Goal: Find specific page/section: Find specific page/section

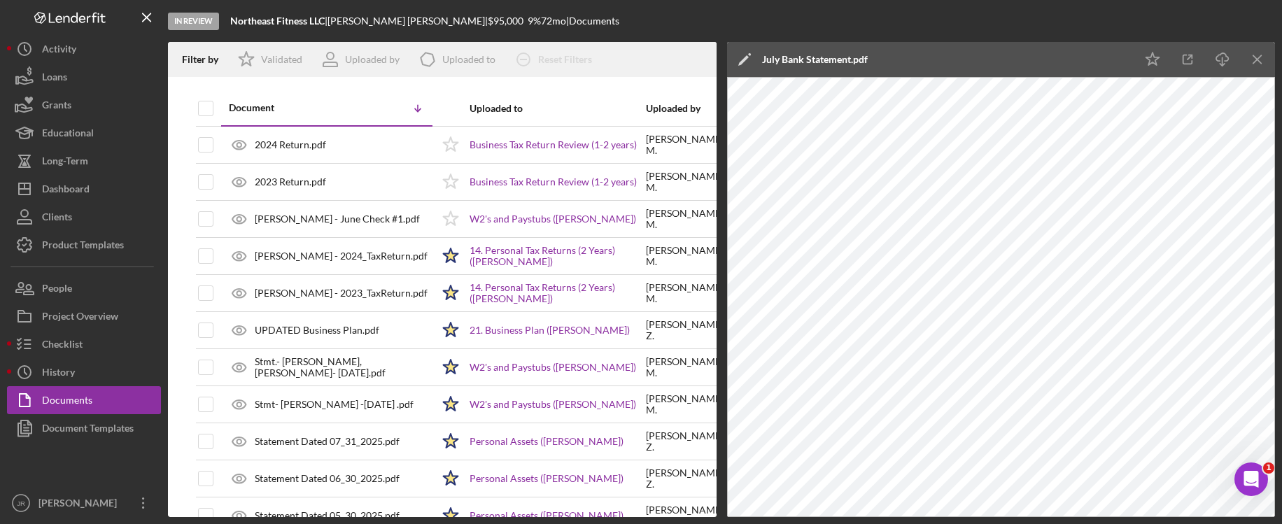
scroll to position [1267, 0]
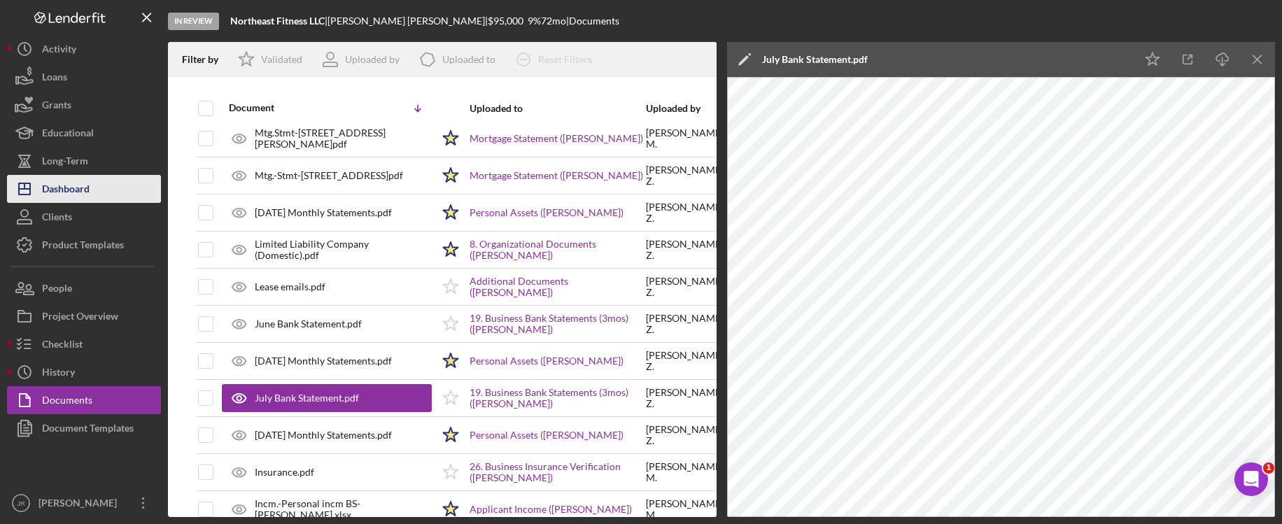
click at [72, 193] on div "Dashboard" at bounding box center [66, 190] width 48 height 31
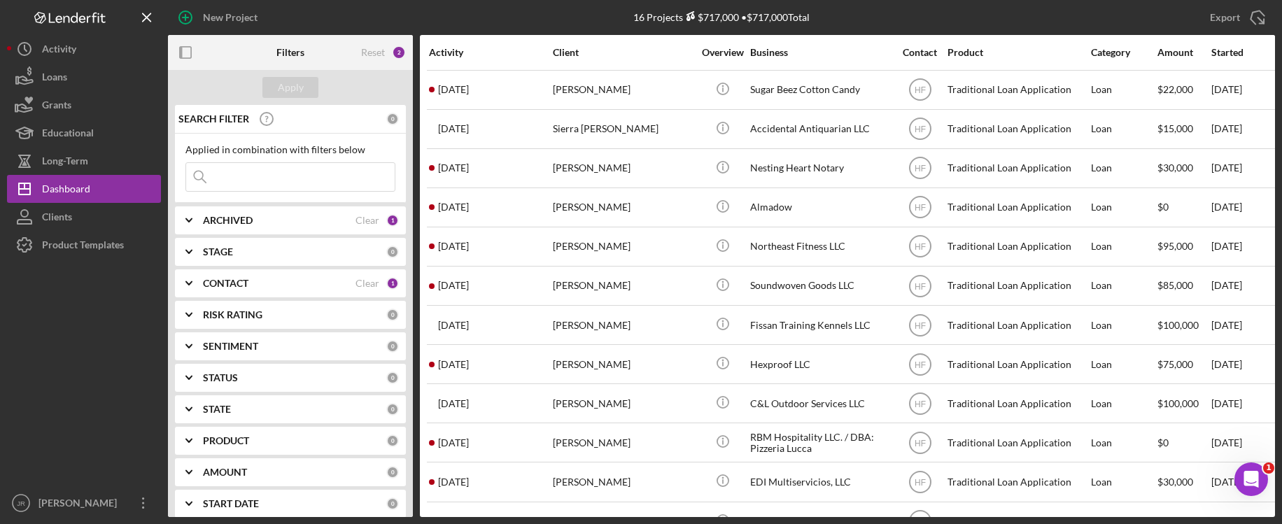
click at [230, 280] on b "CONTACT" at bounding box center [225, 283] width 45 height 11
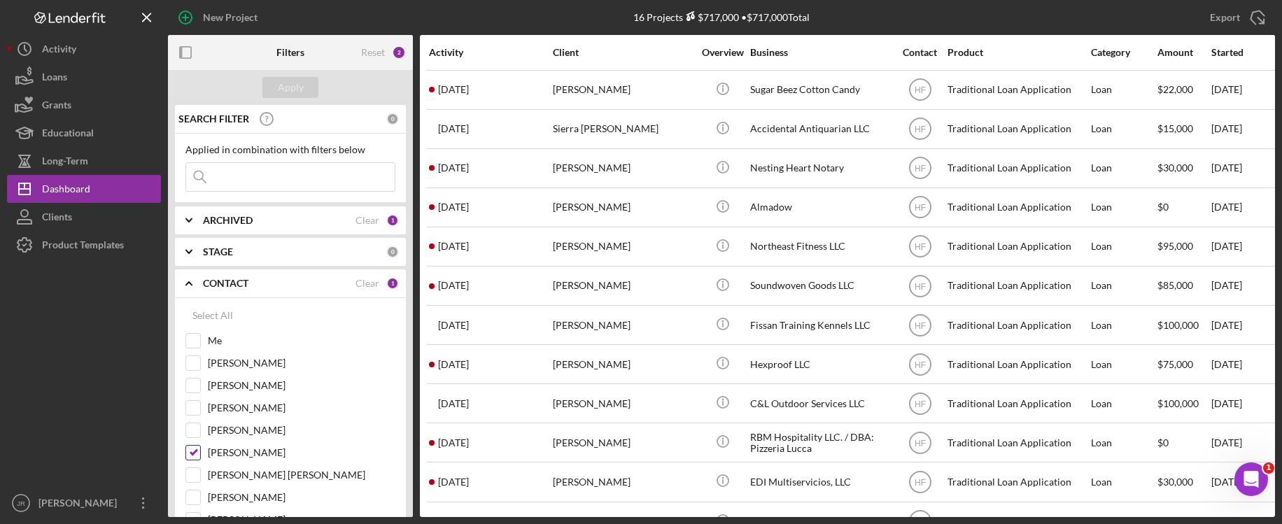
click at [195, 449] on input "[PERSON_NAME]" at bounding box center [193, 453] width 14 height 14
checkbox input "false"
click at [191, 340] on input "Me" at bounding box center [193, 341] width 14 height 14
click at [191, 226] on icon "Icon/Expander" at bounding box center [188, 220] width 35 height 35
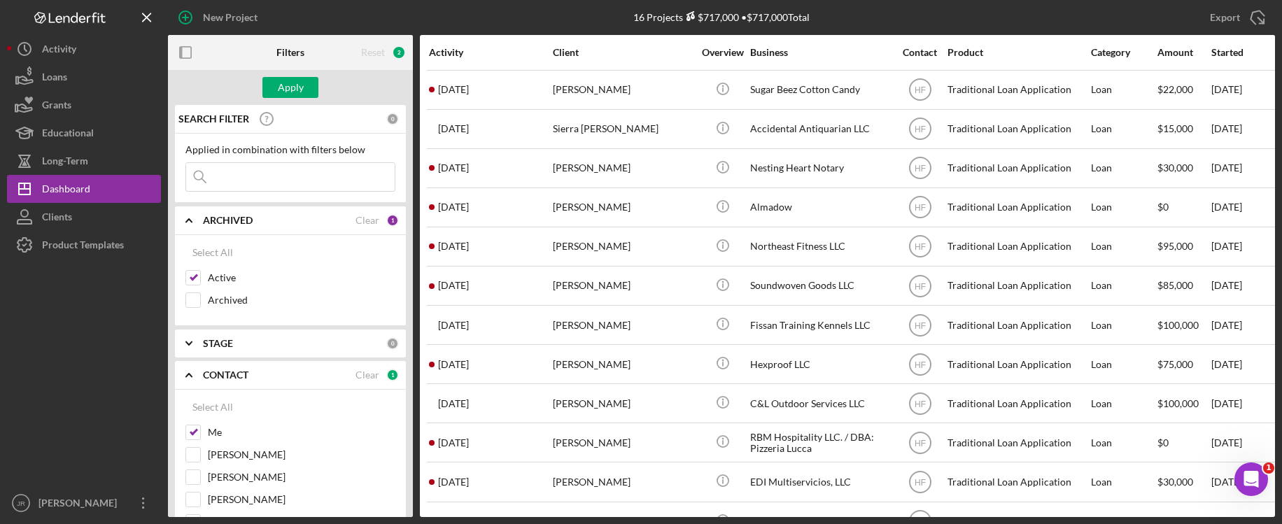
click at [191, 226] on icon "Icon/Expander" at bounding box center [188, 220] width 35 height 35
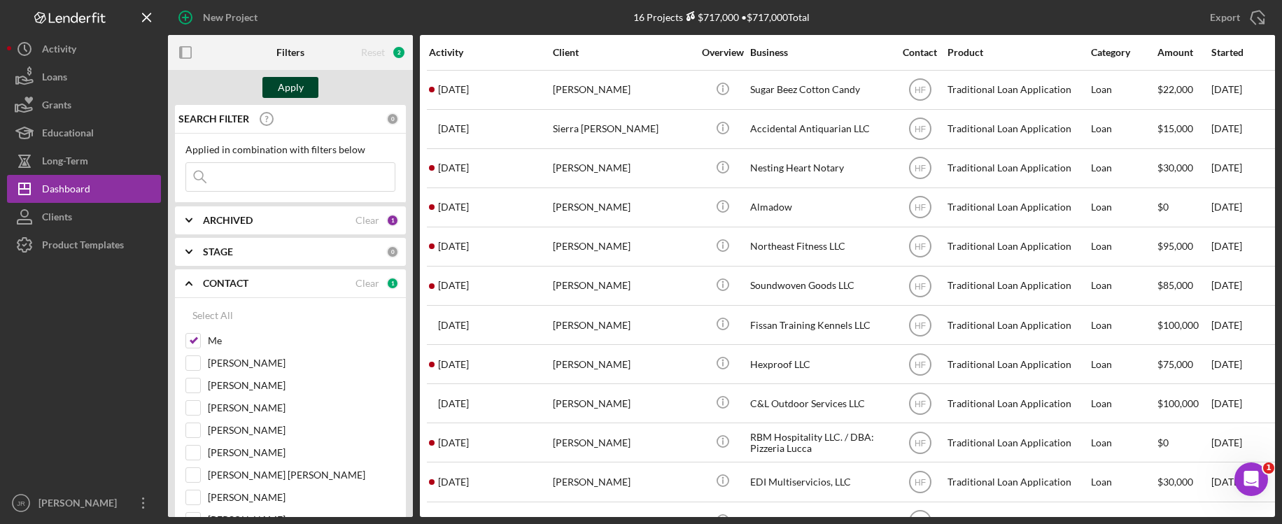
click at [296, 91] on div "Apply" at bounding box center [291, 87] width 26 height 21
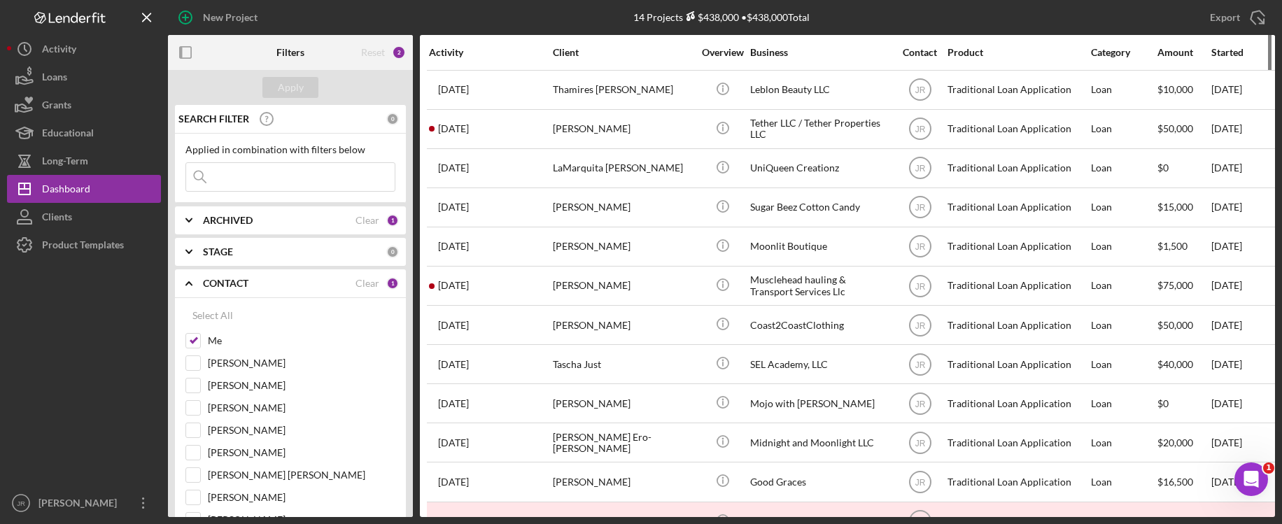
click at [1230, 48] on div "Started" at bounding box center [1242, 52] width 63 height 11
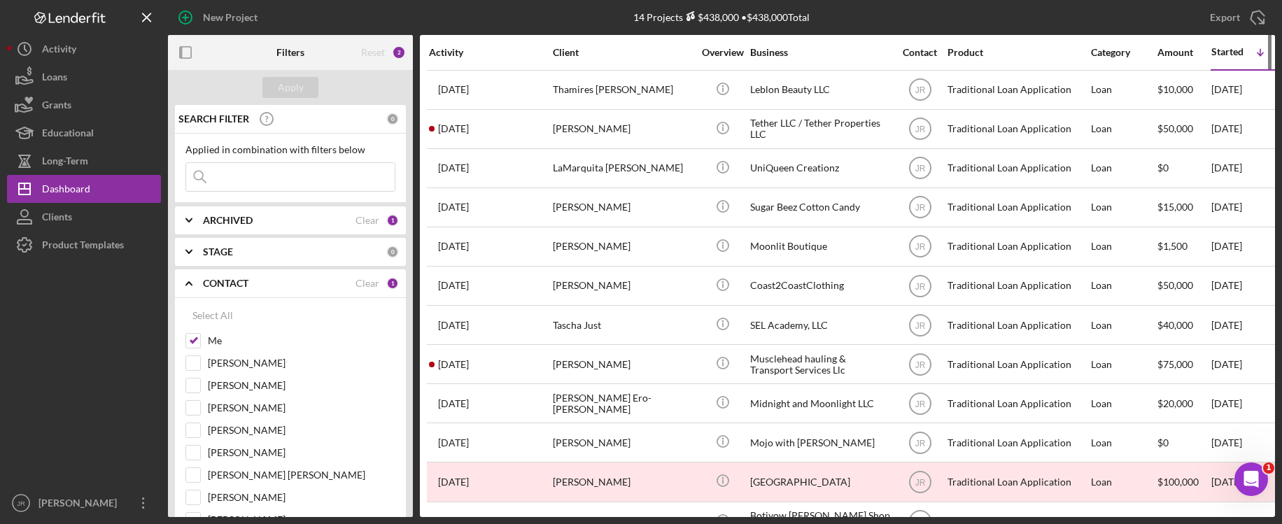
click at [1218, 60] on div "Started Icon/Table Sort Arrow" at bounding box center [1242, 52] width 63 height 33
click at [1239, 48] on div "Started" at bounding box center [1227, 51] width 32 height 11
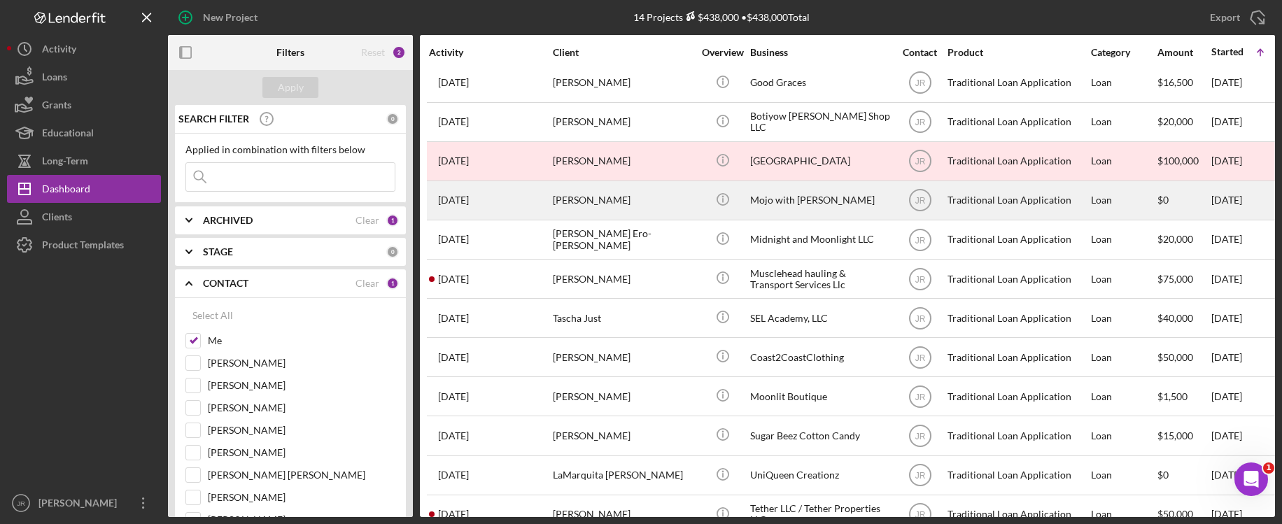
scroll to position [120, 0]
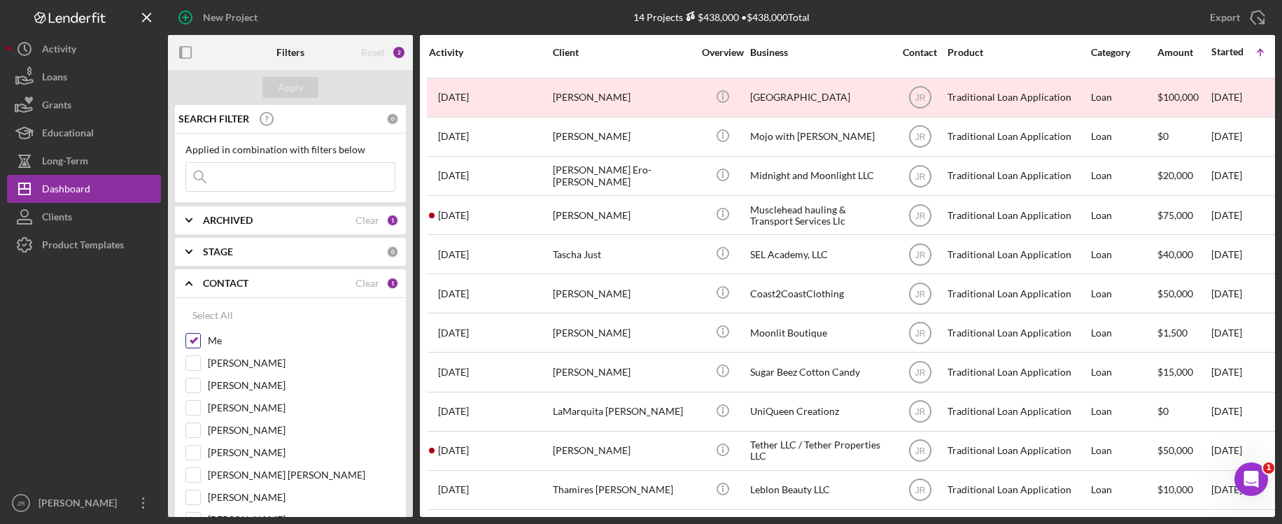
click at [189, 344] on input "Me" at bounding box center [193, 341] width 14 height 14
checkbox input "false"
click at [241, 168] on input at bounding box center [290, 177] width 209 height 28
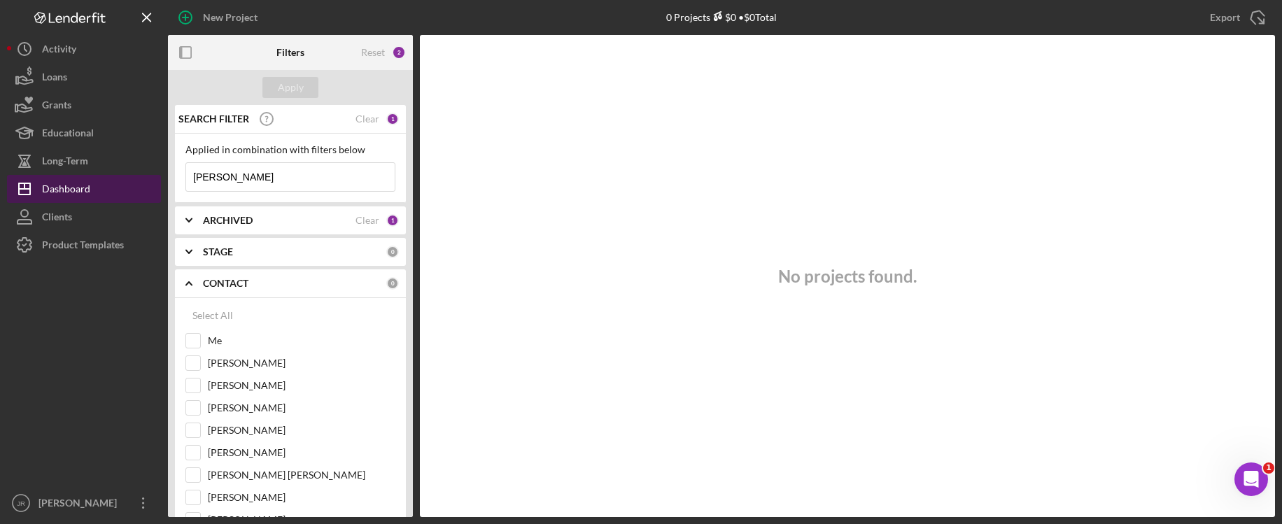
drag, startPoint x: 234, startPoint y: 178, endPoint x: 60, endPoint y: 181, distance: 174.3
click at [60, 181] on div "New Project 0 Projects $0 • $0 Total Export Icon/Export Filters Reset 2 Apply S…" at bounding box center [641, 258] width 1268 height 517
type input "[PERSON_NAME]"
click at [211, 223] on b "ARCHIVED" at bounding box center [228, 220] width 50 height 11
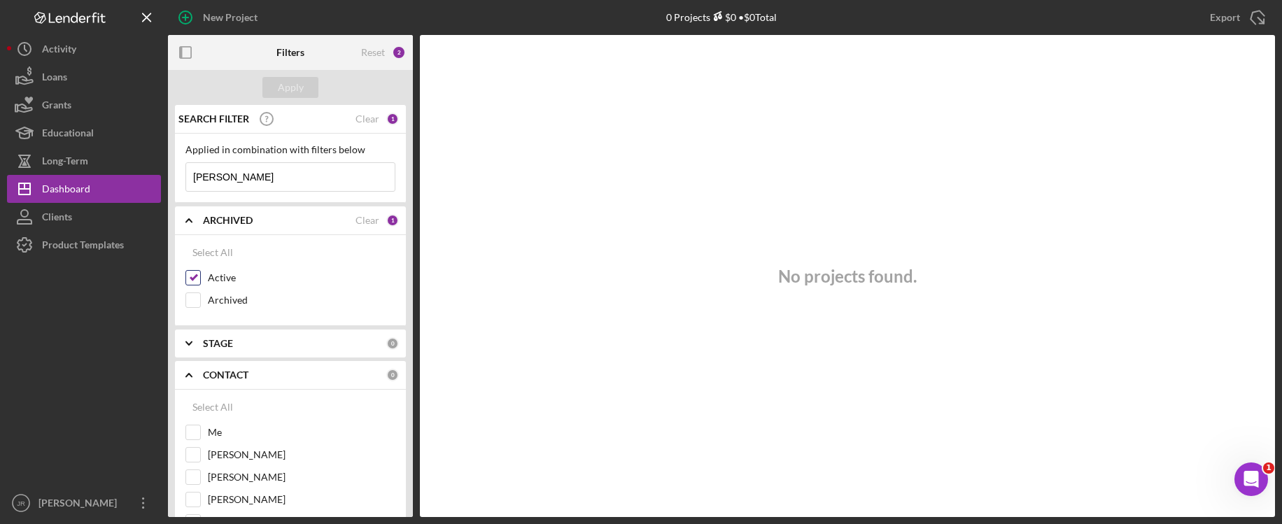
click at [195, 279] on input "Active" at bounding box center [193, 278] width 14 height 14
checkbox input "false"
click at [194, 293] on div at bounding box center [192, 300] width 15 height 15
click at [199, 302] on input "Archived" at bounding box center [193, 300] width 14 height 14
click at [298, 90] on div "Apply" at bounding box center [291, 87] width 26 height 21
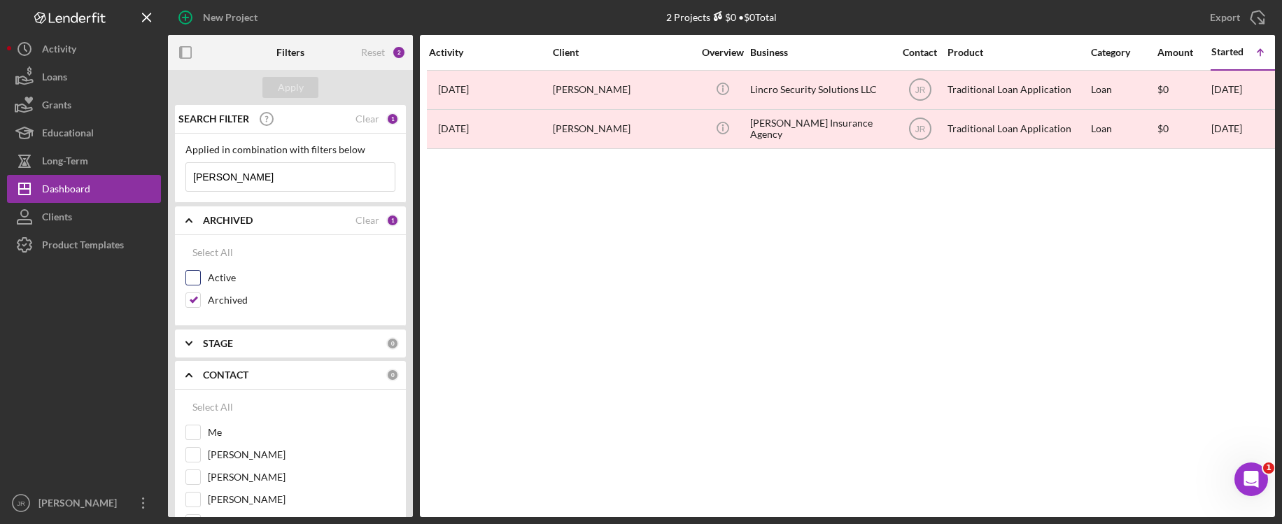
drag, startPoint x: 199, startPoint y: 301, endPoint x: 193, endPoint y: 288, distance: 14.1
click at [198, 302] on input "Archived" at bounding box center [193, 300] width 14 height 14
checkbox input "false"
click at [193, 275] on input "Active" at bounding box center [193, 278] width 14 height 14
checkbox input "true"
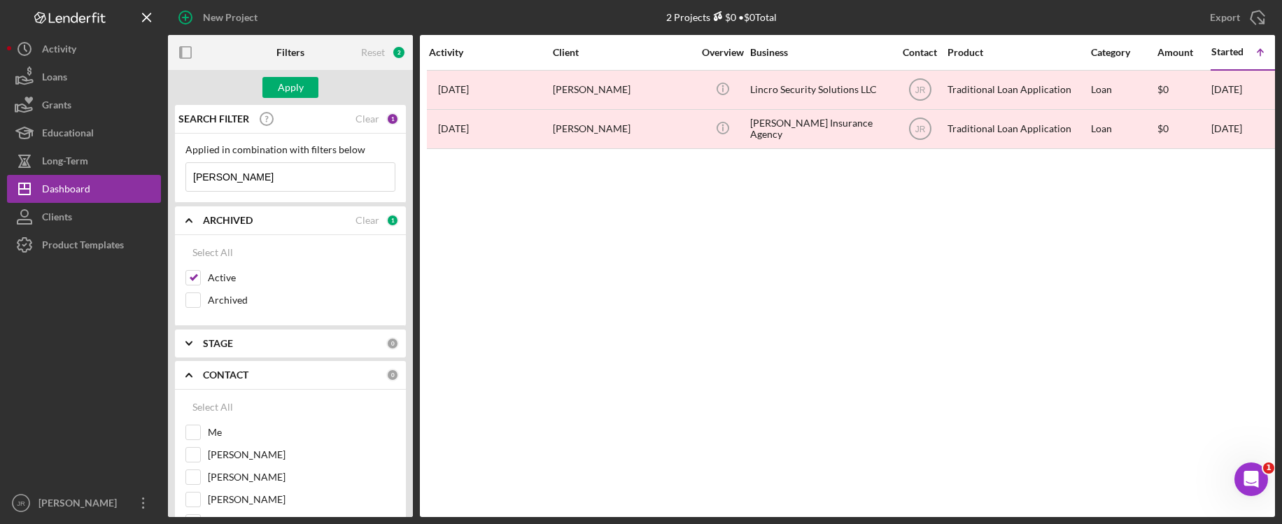
drag, startPoint x: 196, startPoint y: 433, endPoint x: 215, endPoint y: 392, distance: 45.4
click at [196, 432] on input "Me" at bounding box center [193, 432] width 14 height 14
checkbox input "true"
click at [292, 97] on div "Apply" at bounding box center [291, 87] width 26 height 21
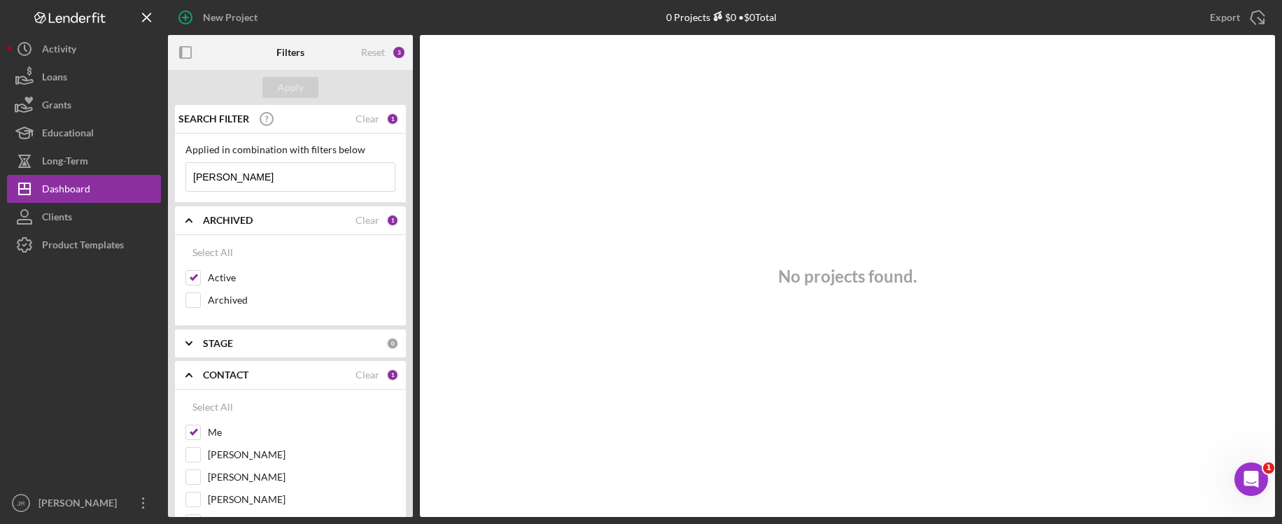
drag, startPoint x: 236, startPoint y: 183, endPoint x: 169, endPoint y: 161, distance: 70.6
click at [163, 181] on div "New Project 0 Projects $0 • $0 Total Export Icon/Export Filters Reset 3 Apply S…" at bounding box center [641, 258] width 1268 height 517
click at [309, 85] on button "Apply" at bounding box center [290, 87] width 56 height 21
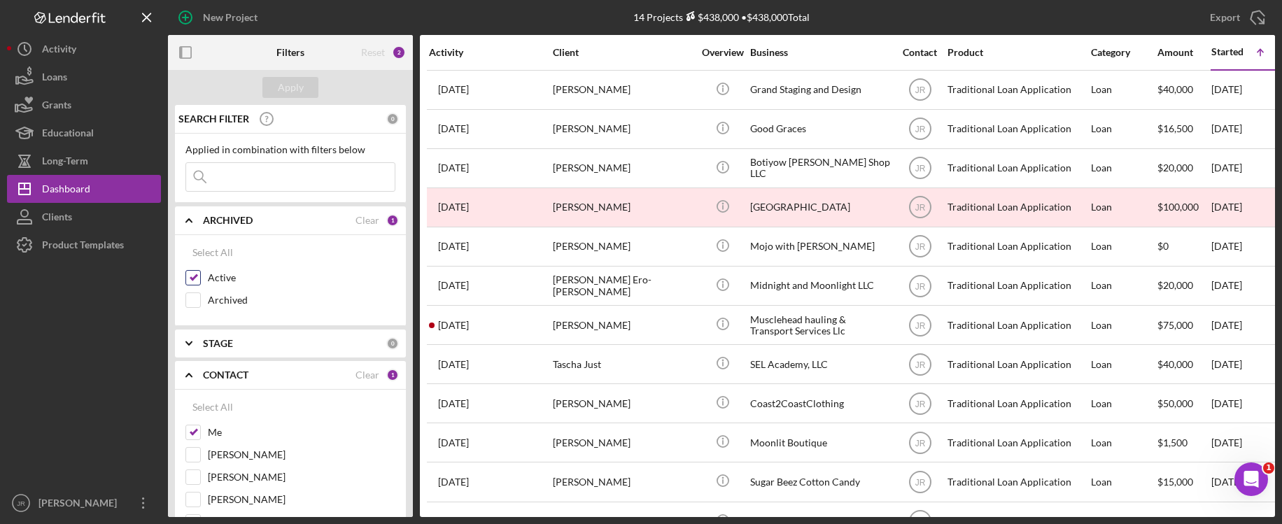
click at [192, 276] on input "Active" at bounding box center [193, 278] width 14 height 14
checkbox input "false"
drag, startPoint x: 197, startPoint y: 435, endPoint x: 237, endPoint y: 283, distance: 157.2
click at [197, 435] on input "Me" at bounding box center [193, 432] width 14 height 14
checkbox input "false"
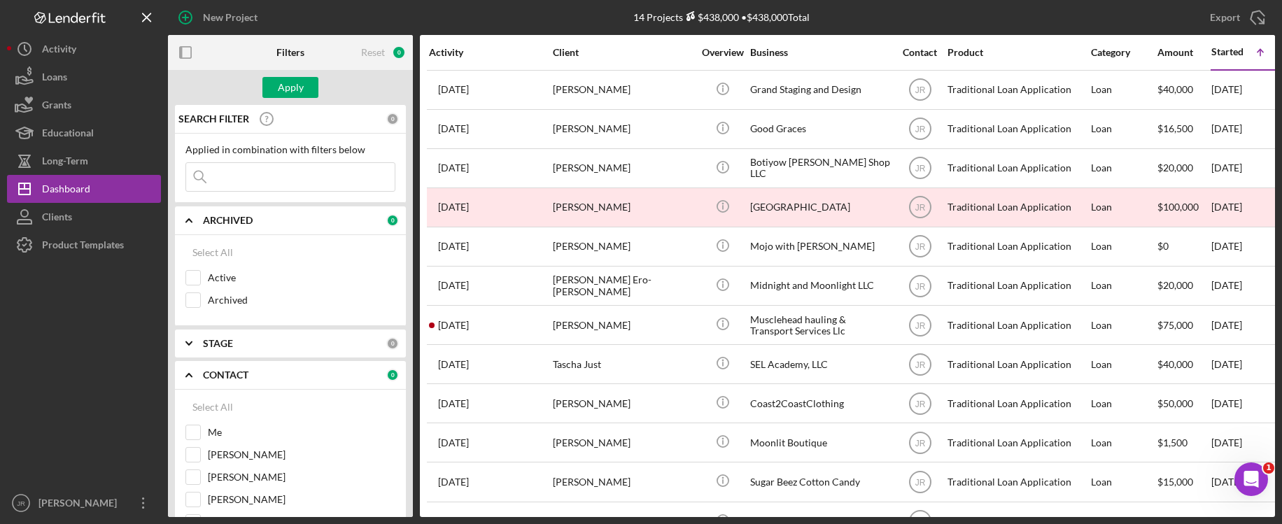
click at [251, 177] on input at bounding box center [290, 177] width 209 height 28
paste input "[PERSON_NAME]"
type input "[PERSON_NAME]"
click at [295, 92] on div "Apply" at bounding box center [291, 87] width 26 height 21
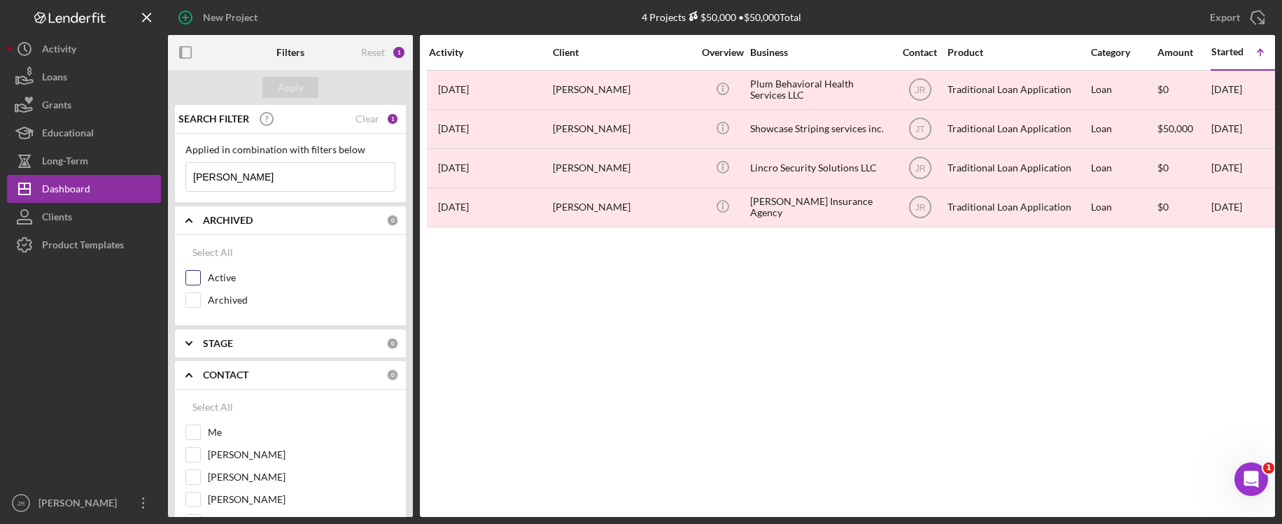
click at [197, 272] on input "Active" at bounding box center [193, 278] width 14 height 14
checkbox input "true"
click at [192, 432] on input "Me" at bounding box center [193, 432] width 14 height 14
checkbox input "true"
click at [249, 175] on input "[PERSON_NAME]" at bounding box center [290, 177] width 209 height 28
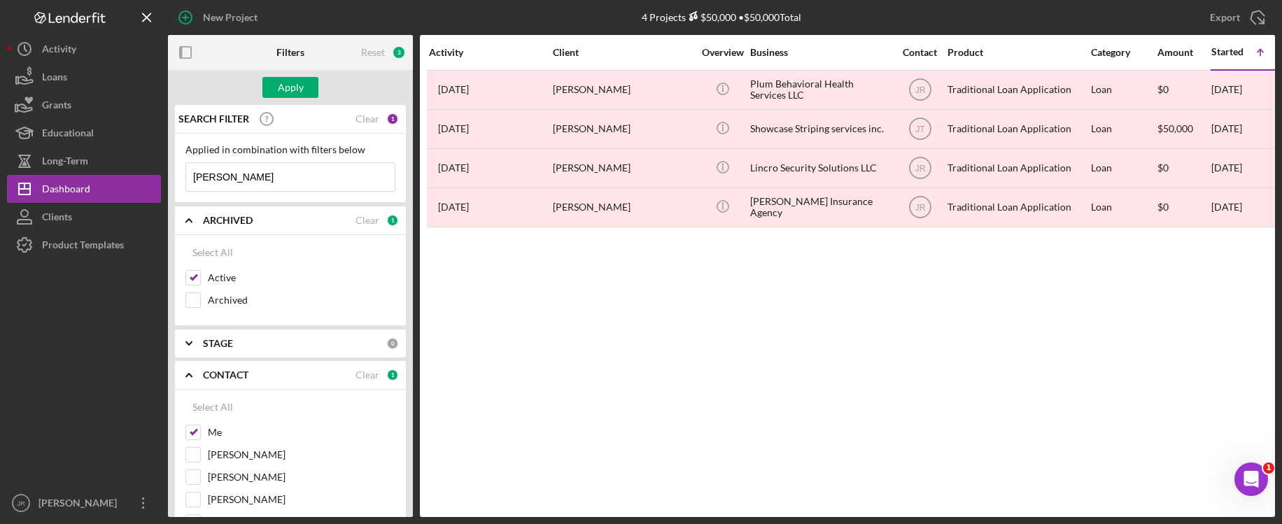
click at [249, 175] on input "[PERSON_NAME]" at bounding box center [290, 177] width 209 height 28
click at [288, 92] on div "Apply" at bounding box center [291, 87] width 26 height 21
